Goal: Task Accomplishment & Management: Complete application form

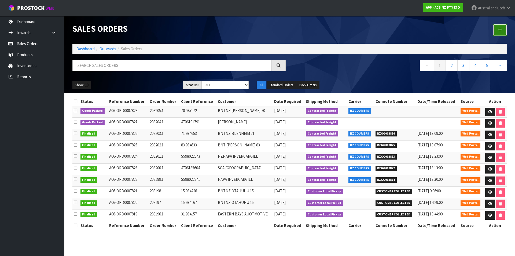
click at [500, 28] on icon at bounding box center [500, 30] width 4 height 4
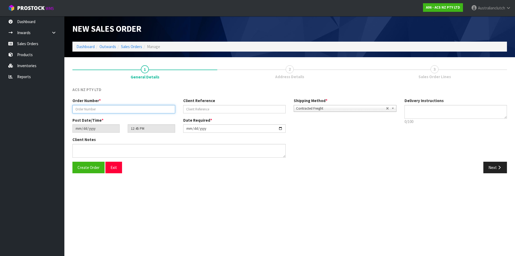
click at [101, 107] on input "text" at bounding box center [123, 109] width 103 height 8
drag, startPoint x: 158, startPoint y: 109, endPoint x: 49, endPoint y: 95, distance: 110.1
click at [49, 95] on body "Toggle navigation ProStock WMS A06 - ACS NZ PTY LTD Australianclutch Logout Das…" at bounding box center [257, 128] width 515 height 256
paste input ".1"
type input "208208.1"
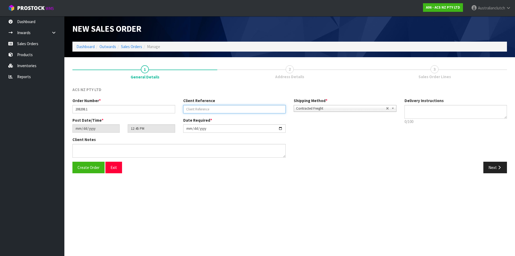
click at [234, 110] on input "text" at bounding box center [234, 109] width 103 height 8
paste input "14:935462"
type input "14:935462"
click at [466, 119] on p "0/100" at bounding box center [455, 122] width 103 height 6
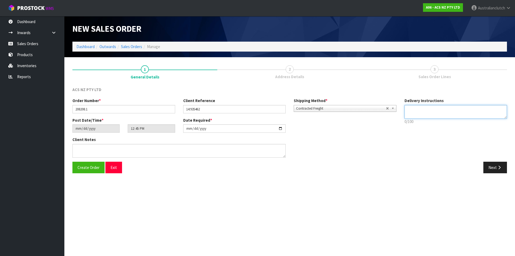
click at [459, 115] on textarea at bounding box center [455, 112] width 103 height 14
type textarea "NZC PLEASE"
click at [497, 172] on button "Next" at bounding box center [495, 167] width 24 height 12
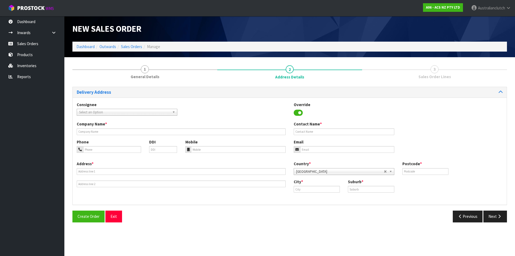
click at [100, 112] on span "Select an Option" at bounding box center [124, 112] width 91 height 6
type input "200628"
click at [134, 127] on li "200628 - BNTNZ [PERSON_NAME] 14" at bounding box center [127, 127] width 98 height 7
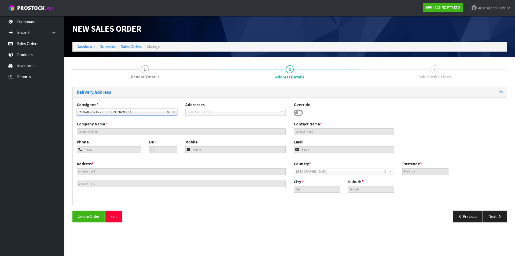
type input "BNTNZ [PERSON_NAME] 14"
type input "[STREET_ADDRESS]"
type input "0610"
type input "[GEOGRAPHIC_DATA]"
type input "[PERSON_NAME]"
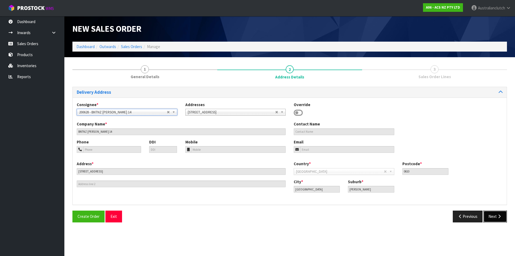
click at [502, 213] on button "Next" at bounding box center [495, 216] width 24 height 12
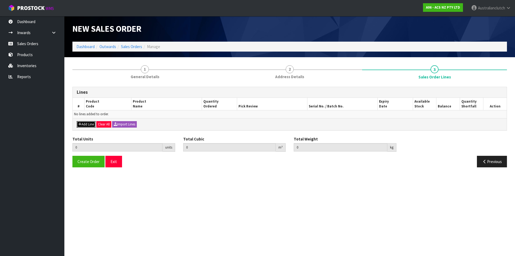
click at [88, 126] on button "Add Line" at bounding box center [86, 124] width 19 height 6
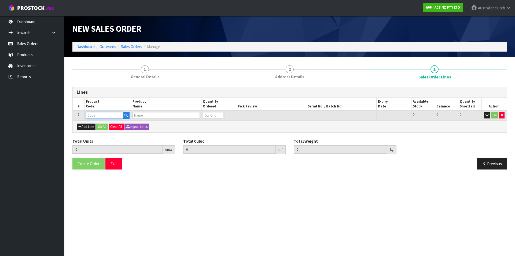
click at [91, 118] on input "text" at bounding box center [104, 115] width 37 height 7
type input "CSCMI007"
type input "0.000000"
type input "0.000"
type input "CONC S/CYL MITS COMMERCIAL"
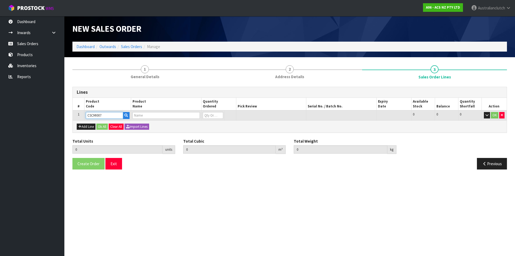
type input "0"
type input "CSCMI007"
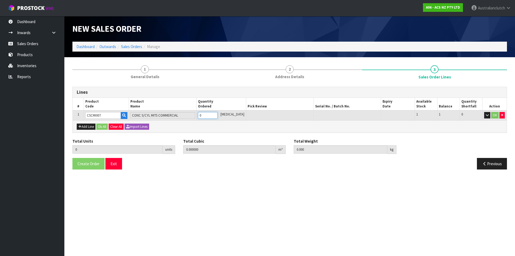
type input "1"
type input "0.004784"
type input "1.3"
type input "1"
click at [217, 115] on input "1" at bounding box center [208, 115] width 20 height 7
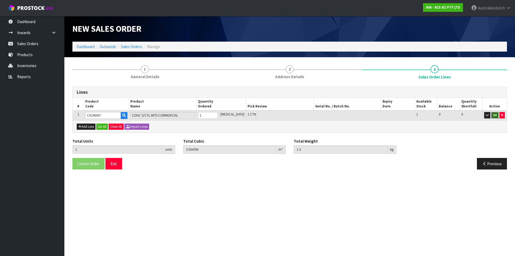
click at [495, 113] on button "OK" at bounding box center [495, 115] width 8 height 6
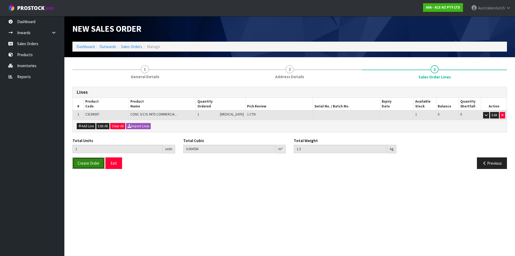
drag, startPoint x: 74, startPoint y: 164, endPoint x: 80, endPoint y: 161, distance: 6.8
click at [75, 163] on button "Create Order" at bounding box center [88, 163] width 32 height 12
